Goal: Find contact information: Find contact information

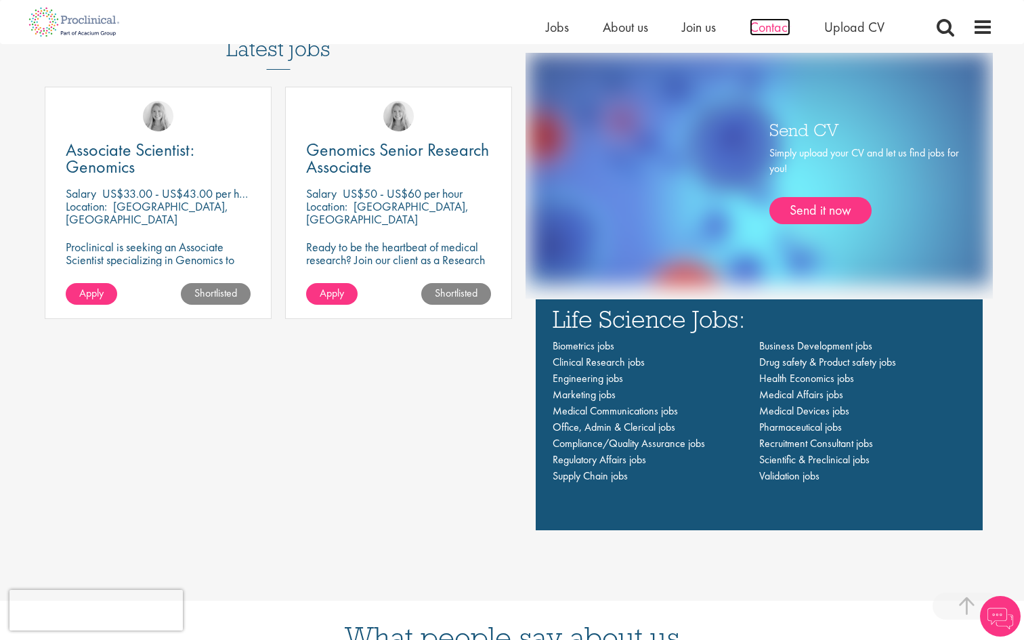
click at [764, 28] on span "Contact" at bounding box center [770, 27] width 41 height 18
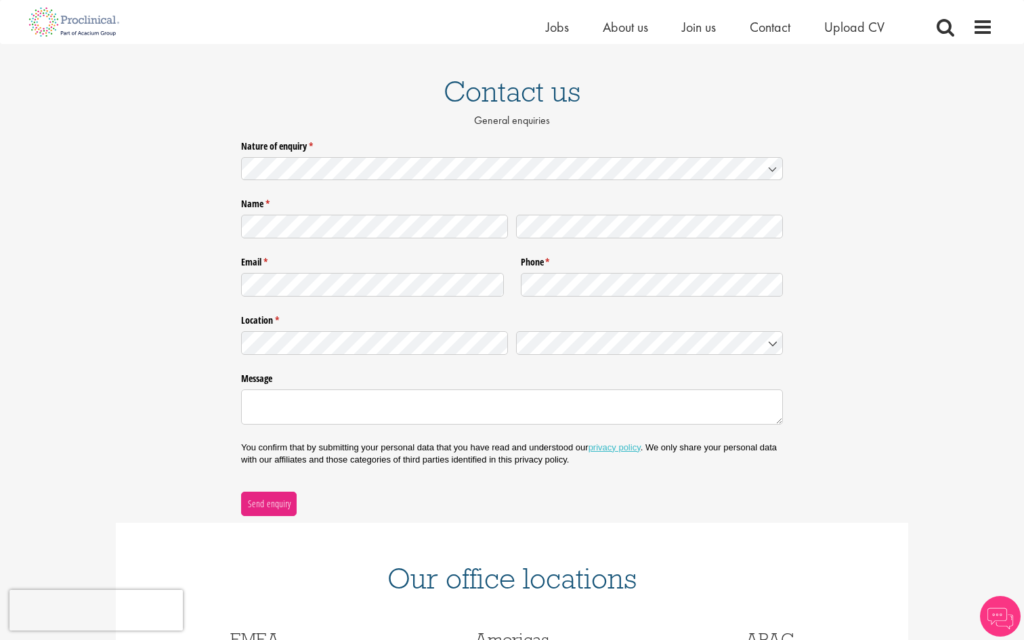
scroll to position [161, 0]
